Goal: Information Seeking & Learning: Find specific fact

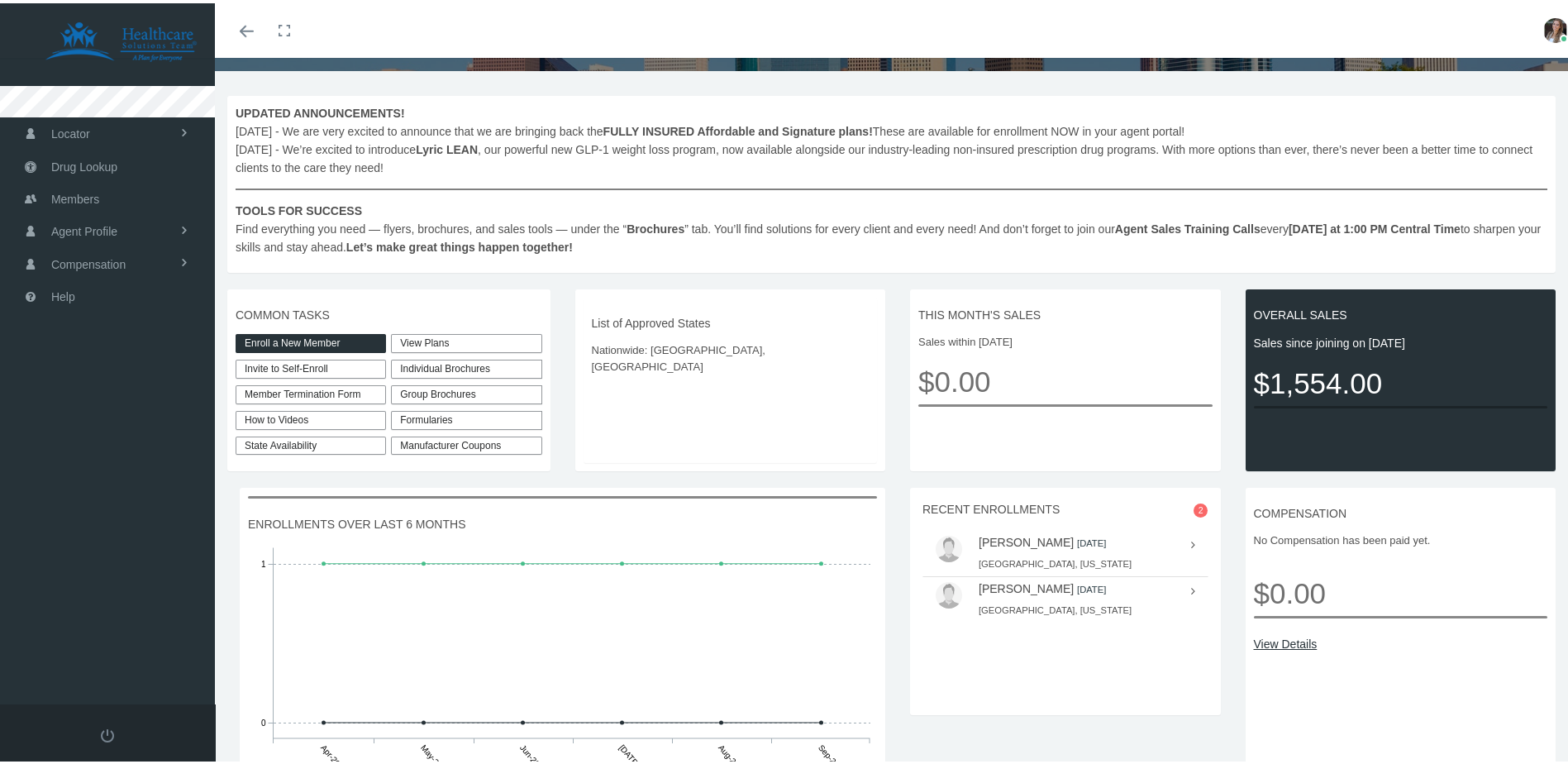
scroll to position [166, 0]
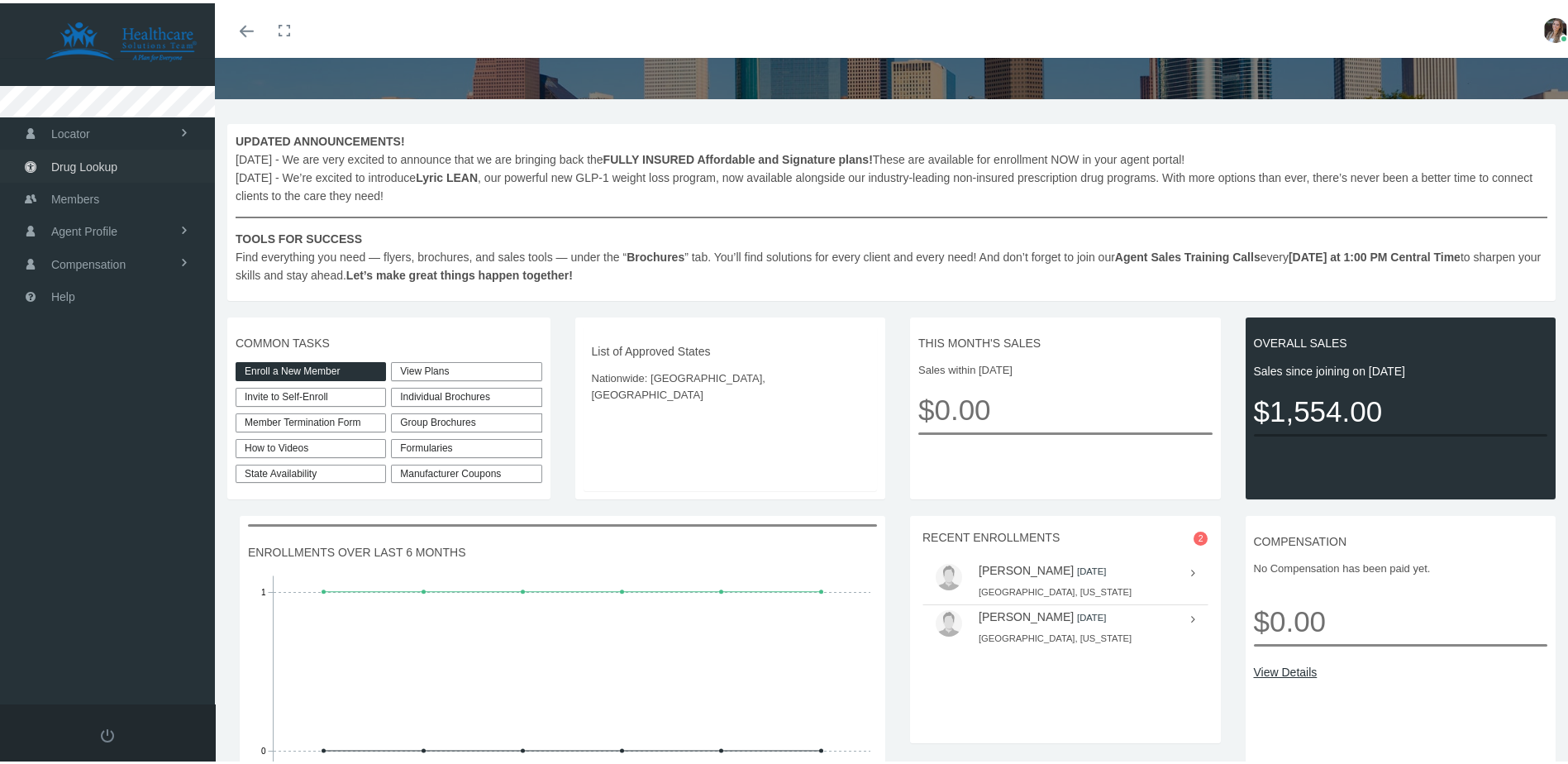
click at [97, 156] on span "Drug Lookup" at bounding box center [84, 164] width 66 height 32
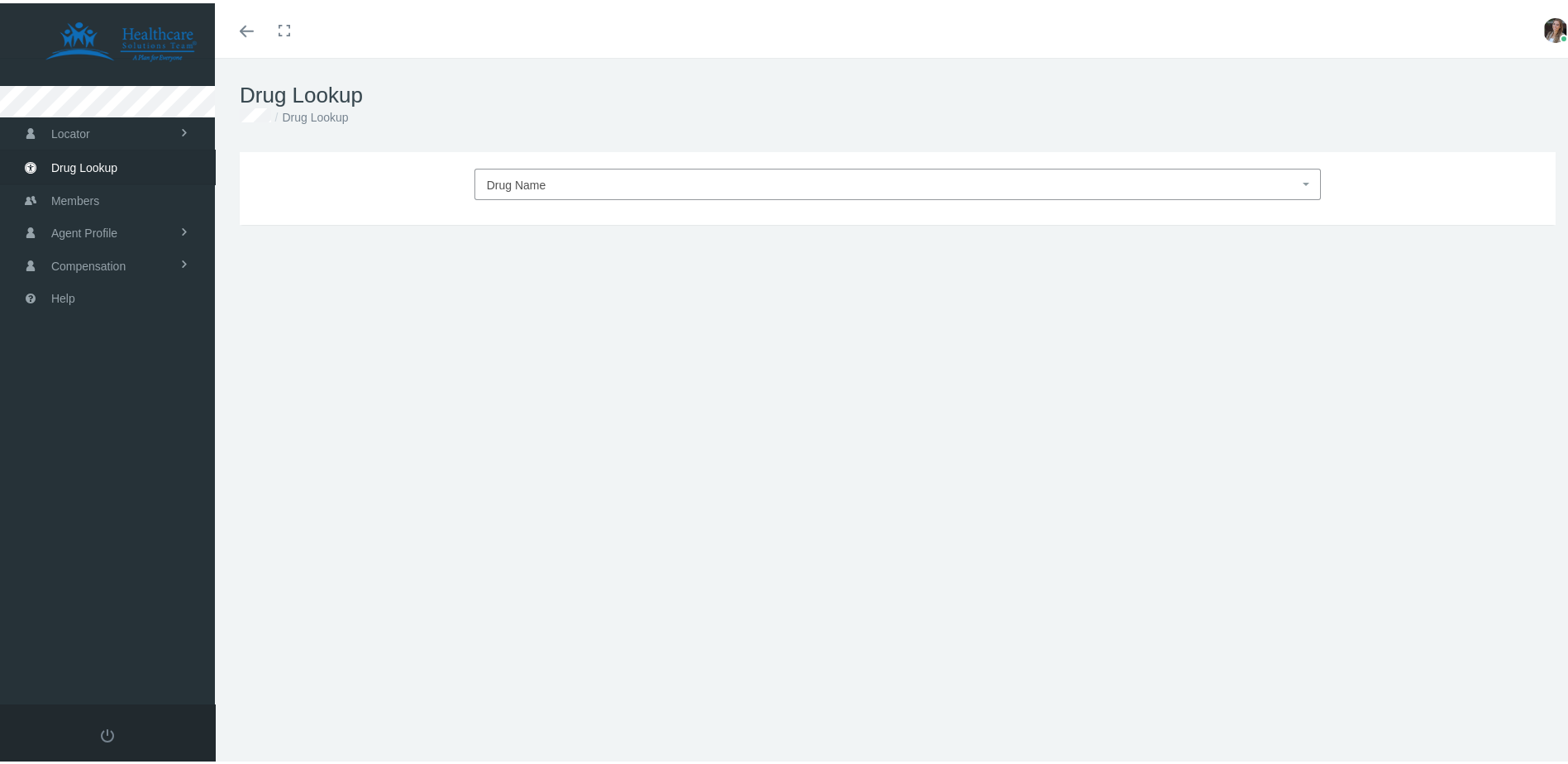
click at [556, 188] on span "Drug Name" at bounding box center [892, 181] width 812 height 21
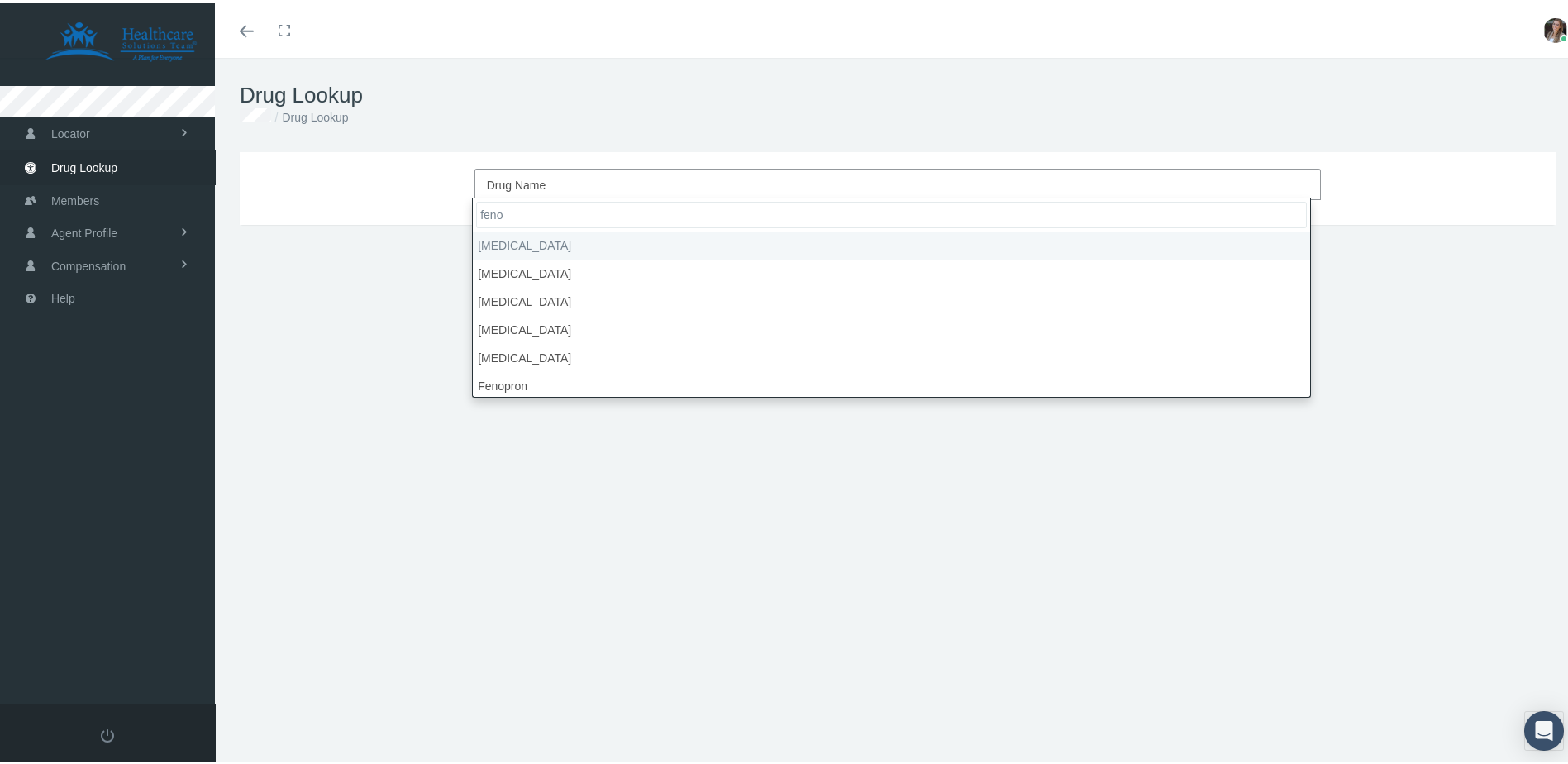
type input "feno"
select select "Fenofibrate"
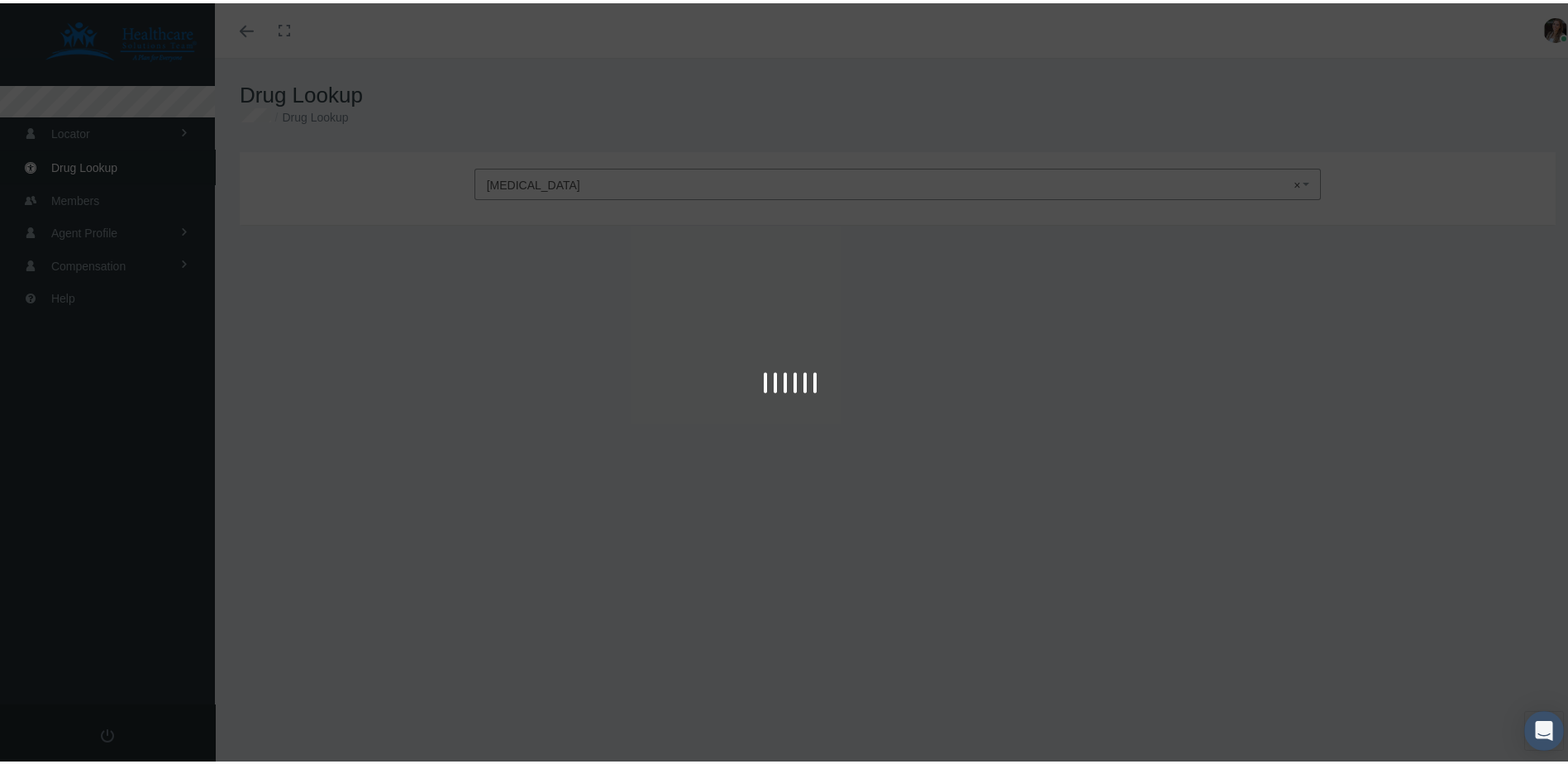
type input "30"
select select "Tablet"
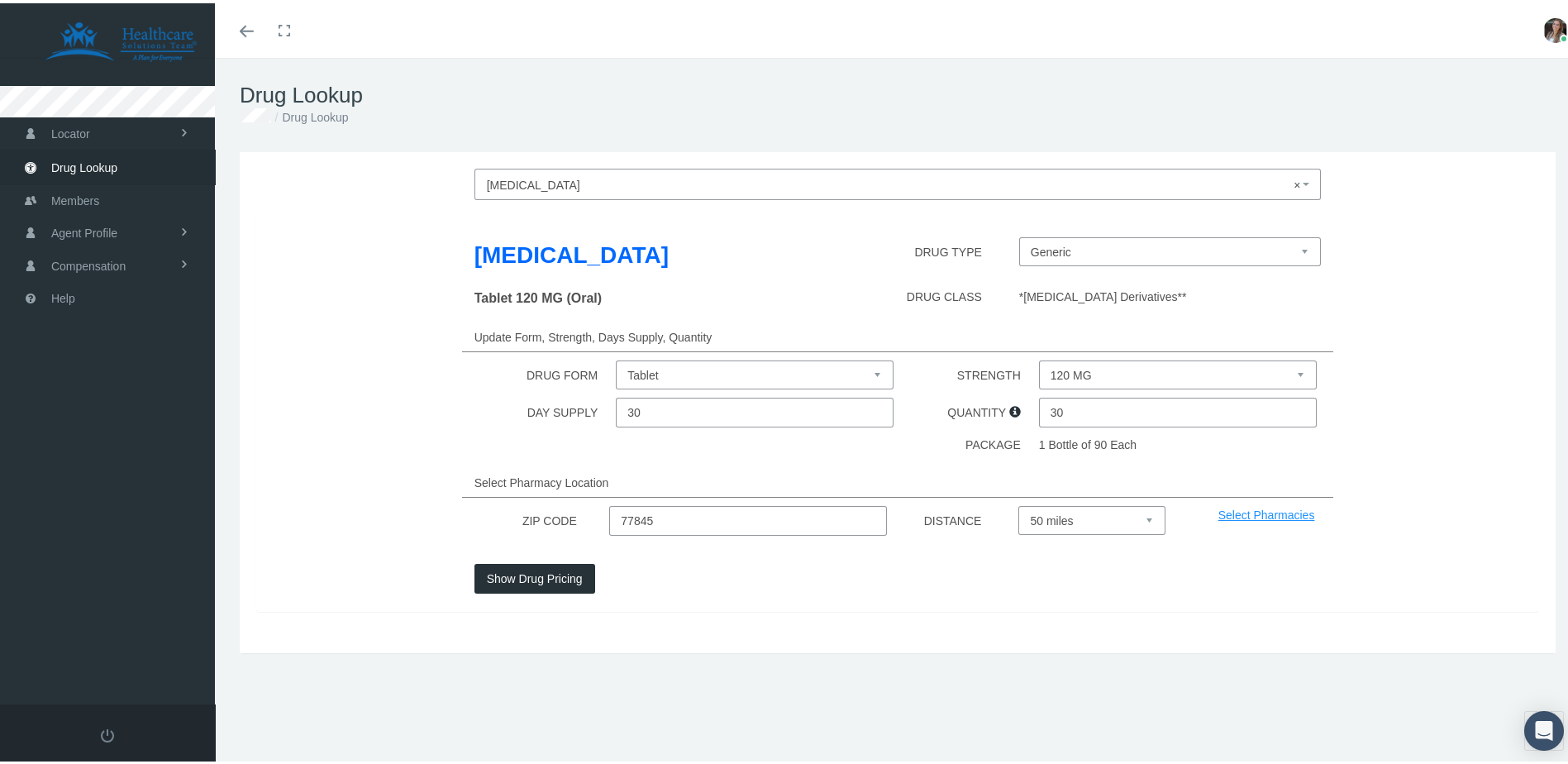
click at [1099, 361] on select "120 MG 145 MG 160 MG 40 MG 48 MG 54 MG" at bounding box center [1178, 371] width 278 height 29
select select "40 MG"
click at [1039, 357] on select "120 MG 145 MG 160 MG 40 MG 48 MG 54 MG" at bounding box center [1178, 371] width 278 height 29
drag, startPoint x: 688, startPoint y: 525, endPoint x: 581, endPoint y: 519, distance: 107.2
click at [581, 519] on div "ZIP CODE 77845 DISTANCE Select 5 miles 10 miles 20 miles 30 miles 40 miles 50 m…" at bounding box center [898, 517] width 1308 height 30
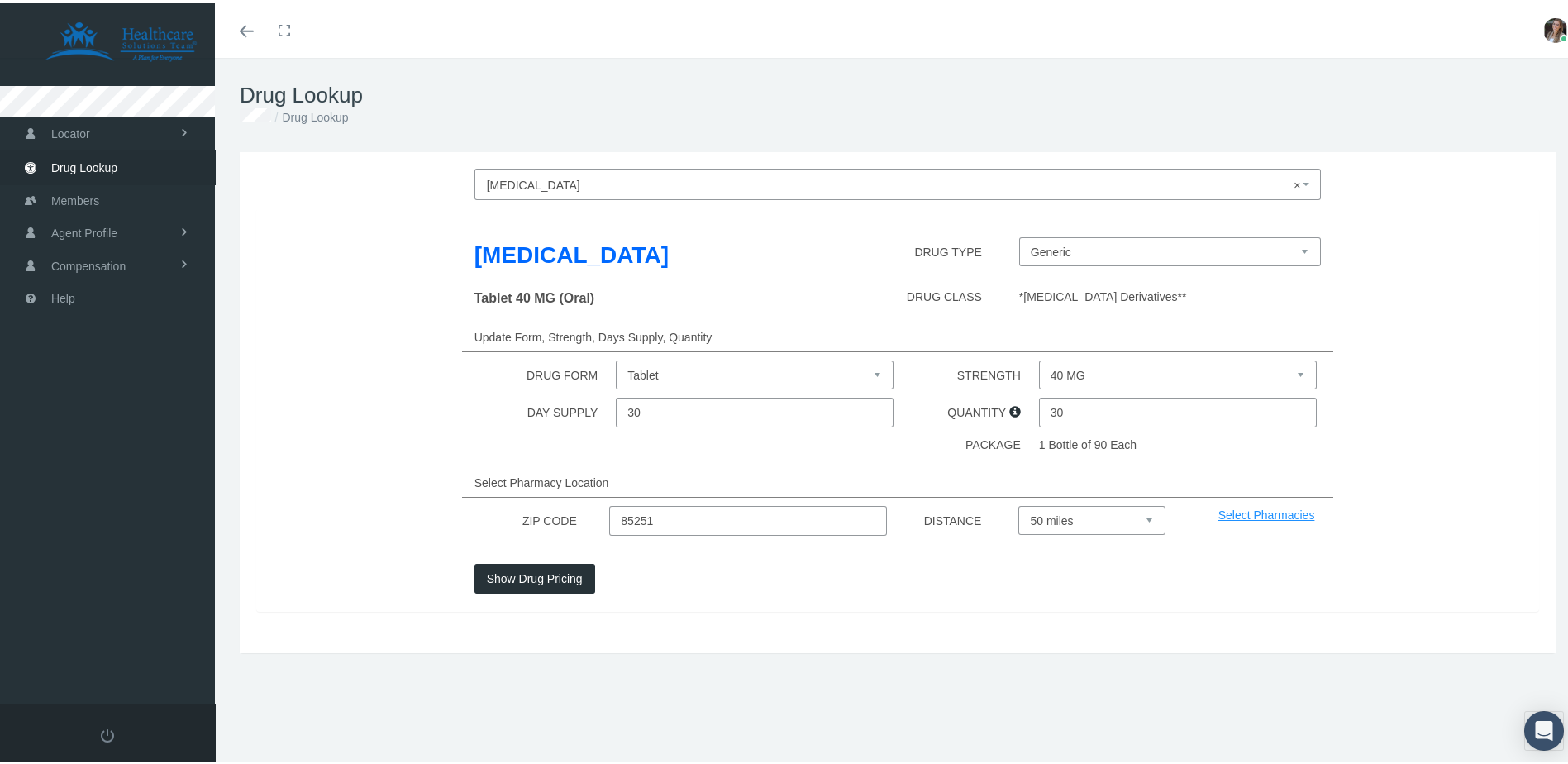
type input "85251"
drag, startPoint x: 1066, startPoint y: 503, endPoint x: 1066, endPoint y: 512, distance: 9.0
click at [1066, 503] on select "Select 5 miles 10 miles 20 miles 30 miles 40 miles 50 miles" at bounding box center [1092, 516] width 146 height 29
click at [1066, 514] on select "Select 5 miles 10 miles 20 miles 30 miles 40 miles 50 miles" at bounding box center [1092, 516] width 146 height 29
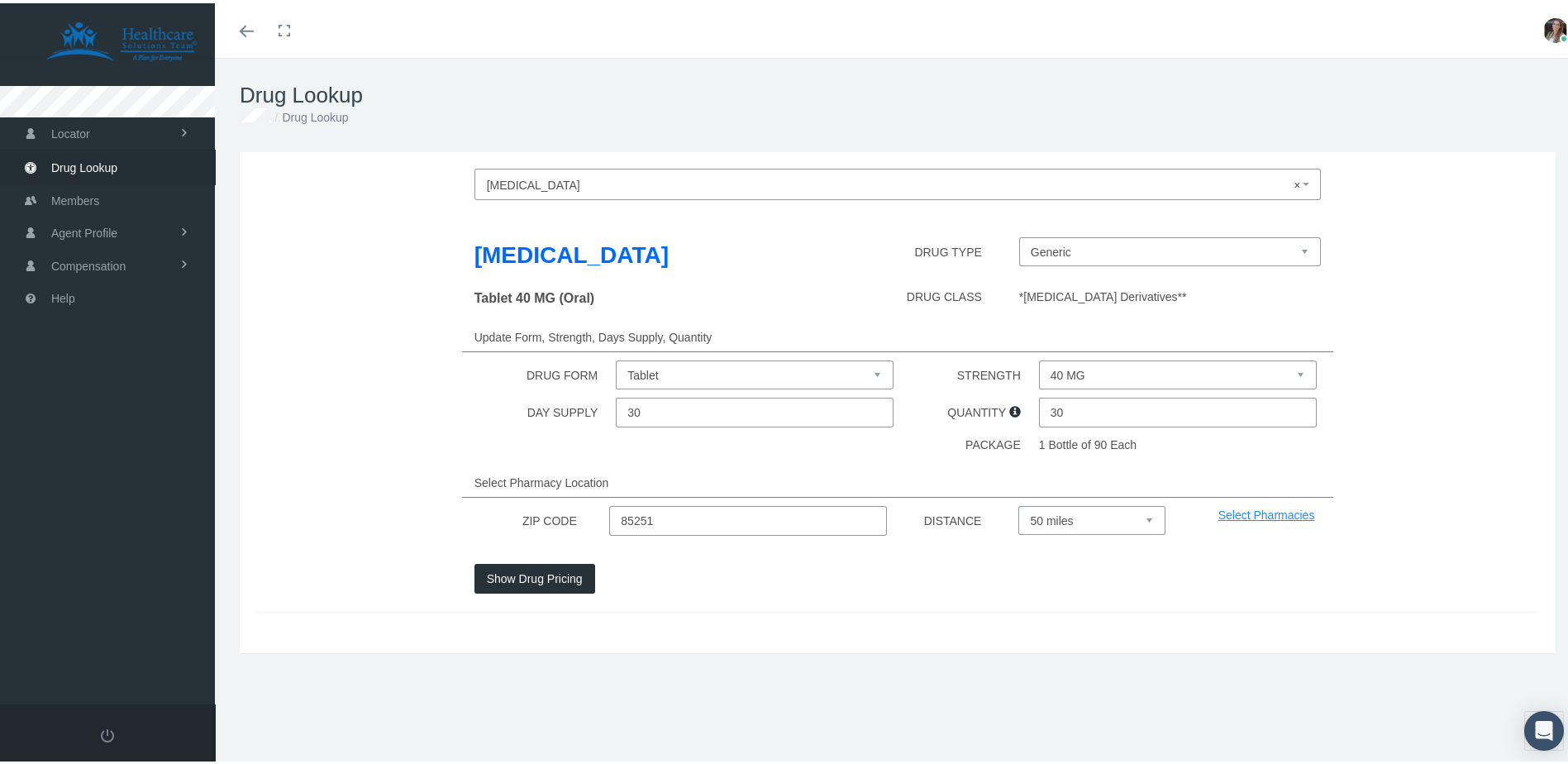
select select "20"
click at [1019, 503] on select "Select 5 miles 10 miles 20 miles 30 miles 40 miles 50 miles" at bounding box center [1092, 516] width 146 height 29
click at [521, 575] on button "Show Drug Pricing" at bounding box center [535, 575] width 121 height 30
